Goal: Answer question/provide support

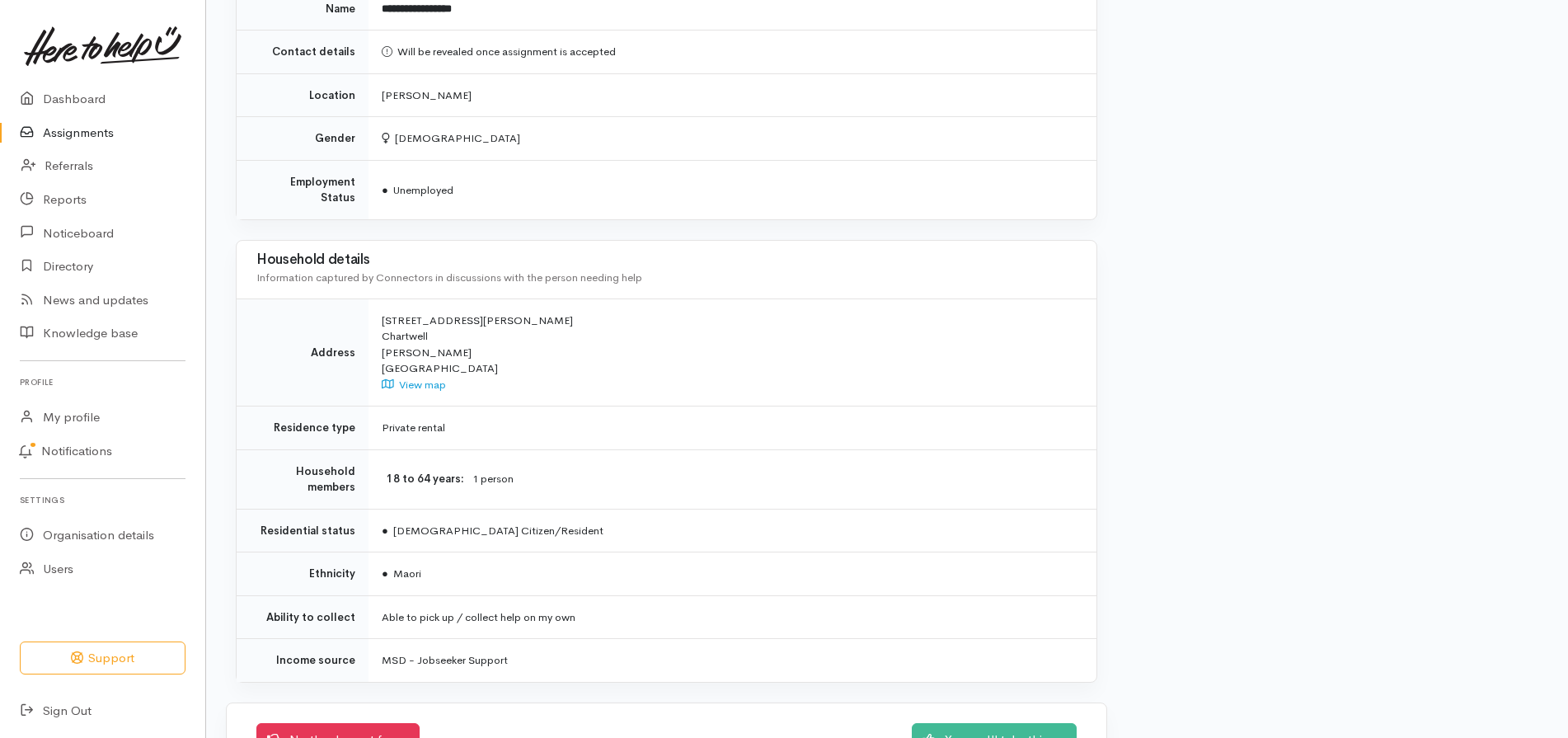
scroll to position [883, 0]
click at [312, 719] on link "No thanks, not for us" at bounding box center [339, 733] width 163 height 34
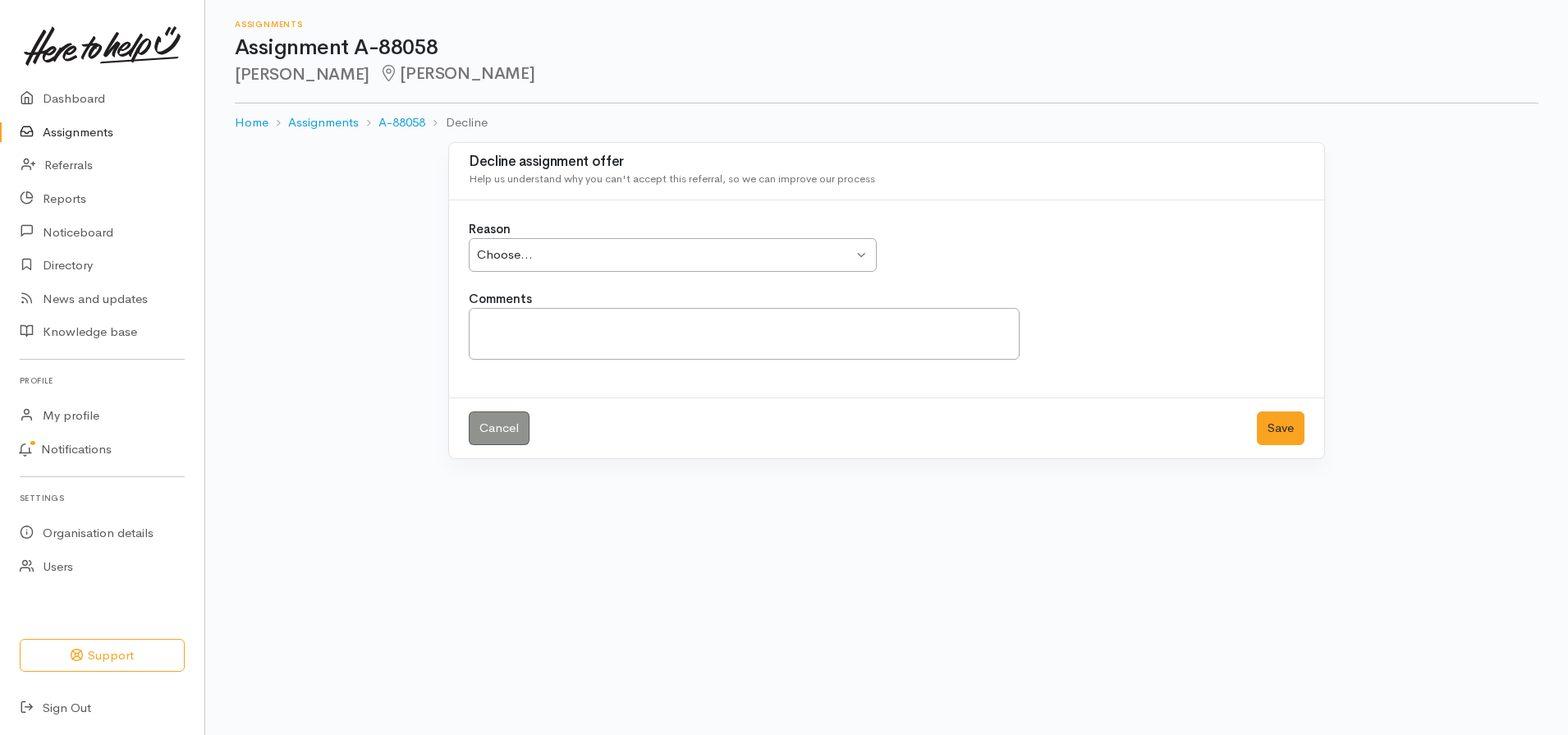
click at [860, 253] on div "Choose... Choose..." at bounding box center [672, 255] width 408 height 34
click at [516, 331] on textarea "Comments" at bounding box center [744, 333] width 551 height 51
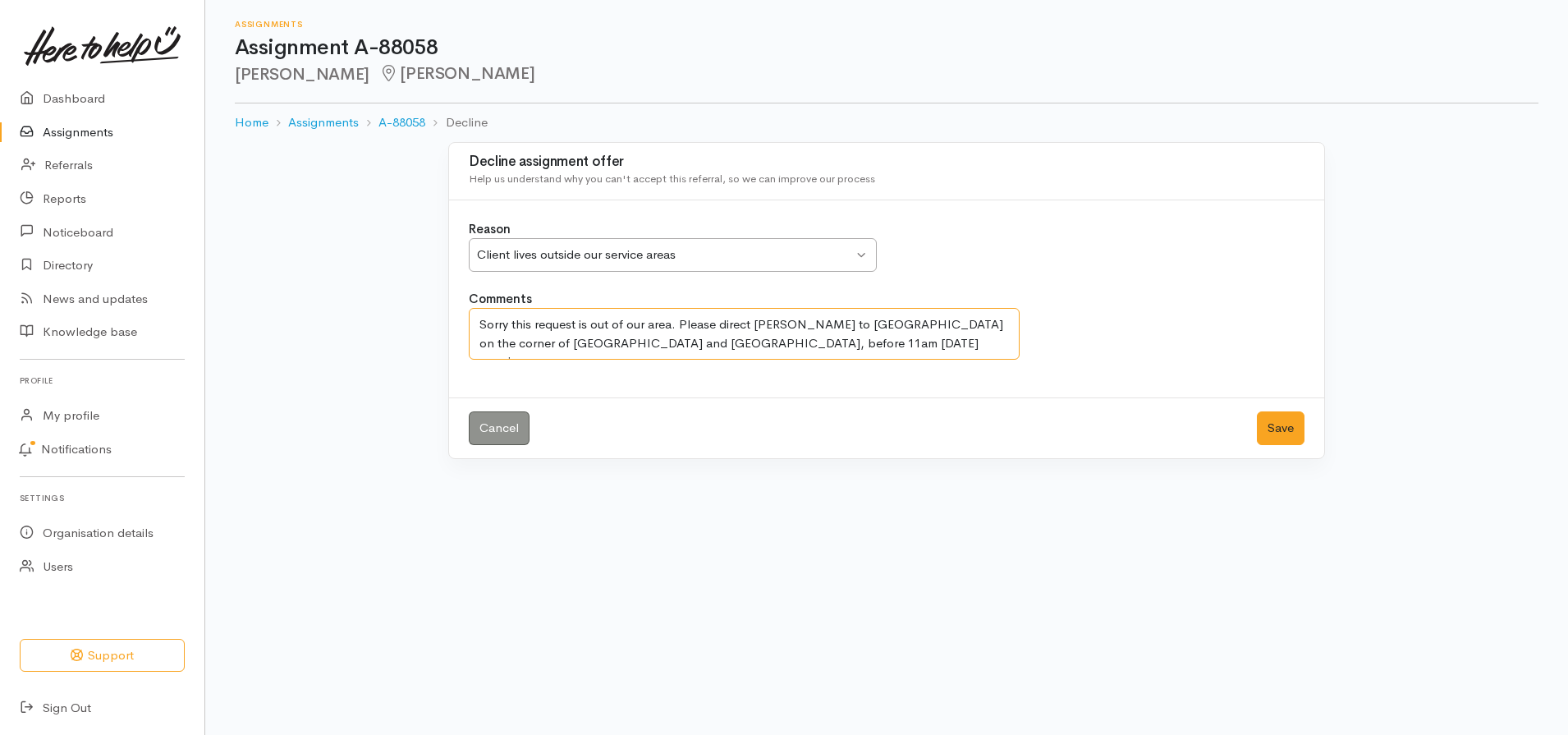
drag, startPoint x: 536, startPoint y: 307, endPoint x: 875, endPoint y: 341, distance: 340.7
click at [875, 341] on textarea "Sorry this request is out of our area. Please direct Elaine to Desert Springs o…" at bounding box center [744, 333] width 551 height 51
type textarea "Sorry this request is out of our area. Please direct Elaine to Desert Springs o…"
click at [1281, 427] on button "Save" at bounding box center [1280, 428] width 47 height 34
click at [1289, 434] on button "Save" at bounding box center [1280, 428] width 47 height 34
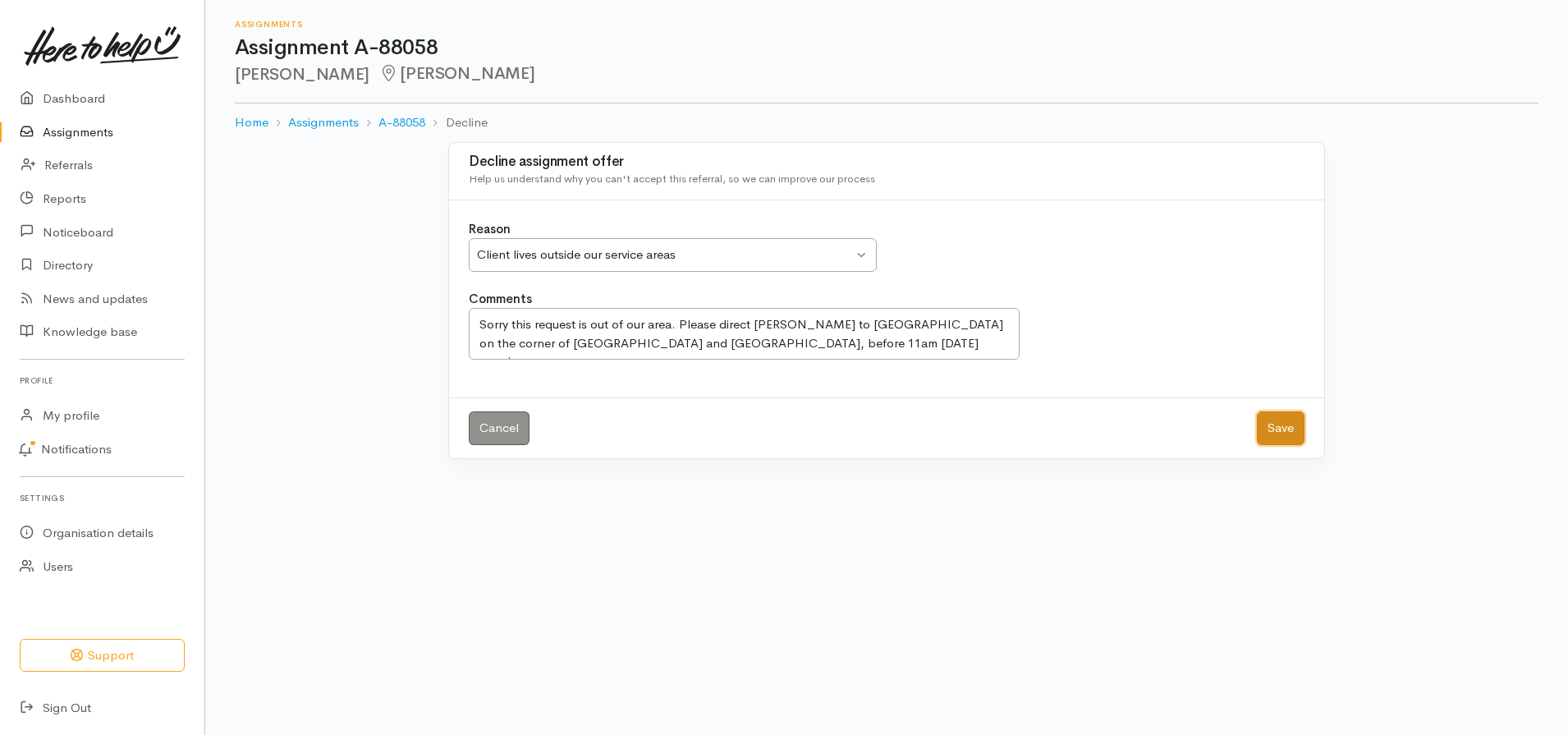
click at [1269, 427] on button "Save" at bounding box center [1280, 428] width 47 height 34
click at [98, 128] on link "Assignments" at bounding box center [102, 133] width 204 height 34
